Goal: Task Accomplishment & Management: Manage account settings

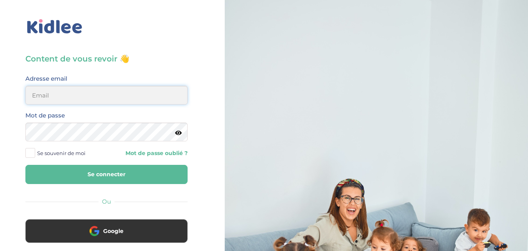
click at [112, 91] on input "email" at bounding box center [106, 95] width 162 height 19
type input "linda75001paris@outlook.fr"
click at [62, 173] on button "Se connecter" at bounding box center [106, 174] width 162 height 19
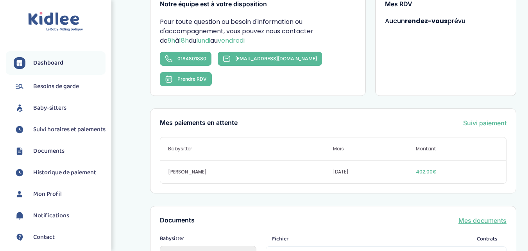
scroll to position [156, 0]
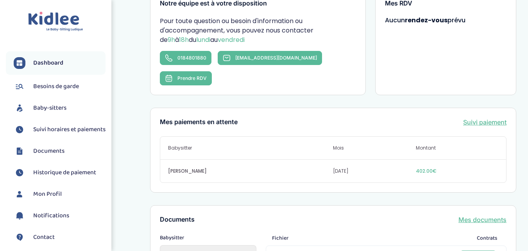
click at [48, 134] on span "Suivi horaires et paiements" at bounding box center [69, 129] width 72 height 9
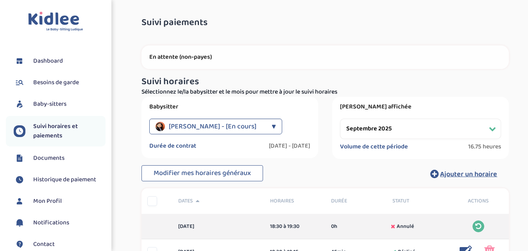
select select "septembre 2025"
click at [71, 181] on span "Historique de paiement" at bounding box center [64, 179] width 63 height 9
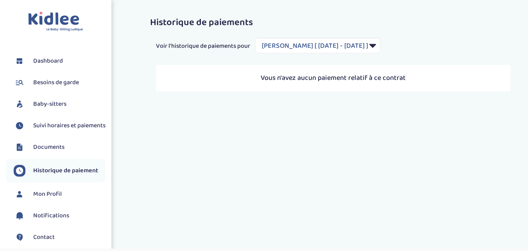
select select "1948"
click at [41, 130] on span "Suivi horaires et paiements" at bounding box center [69, 125] width 72 height 9
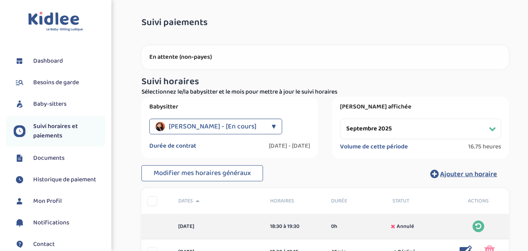
select select "septembre 2025"
drag, startPoint x: 231, startPoint y: 59, endPoint x: 196, endPoint y: 45, distance: 37.9
click at [230, 59] on p "En attente (non-payes)" at bounding box center [325, 57] width 352 height 8
click at [196, 45] on div "En attente (non-payes)" at bounding box center [325, 53] width 379 height 31
click at [194, 53] on p "En attente (non-payes)" at bounding box center [325, 57] width 352 height 8
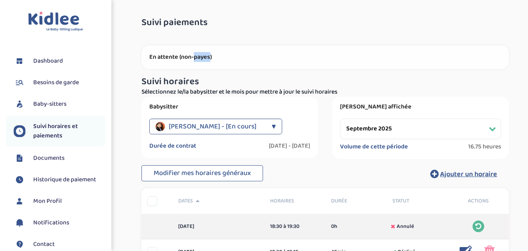
click at [194, 53] on p "En attente (non-payes)" at bounding box center [325, 57] width 352 height 8
click at [199, 57] on p "En attente (non-payes)" at bounding box center [325, 57] width 352 height 8
click at [76, 181] on span "Historique de paiement" at bounding box center [64, 179] width 63 height 9
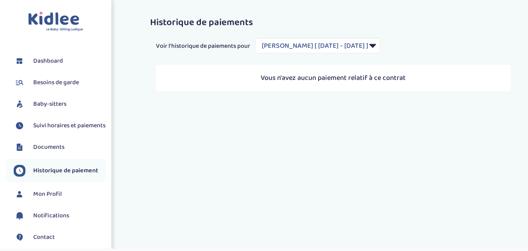
select select "1948"
click at [49, 100] on span "Baby-sitters" at bounding box center [49, 103] width 33 height 9
